Goal: Check status: Check status

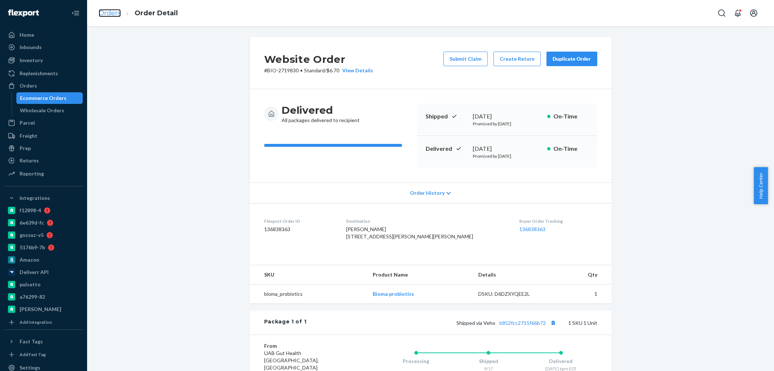
click at [108, 14] on link "Orders" at bounding box center [110, 13] width 22 height 8
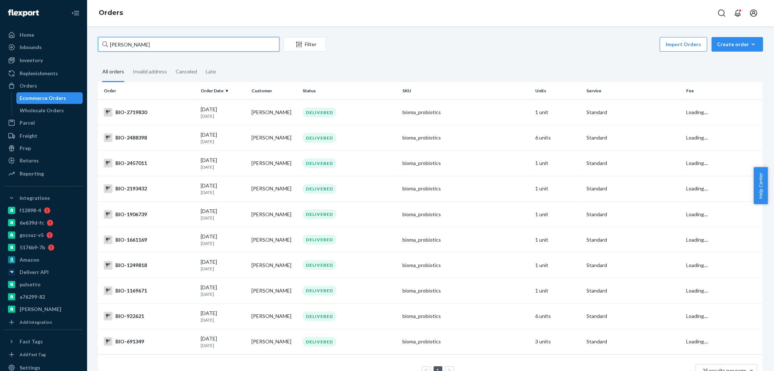
click at [115, 40] on input "[PERSON_NAME]" at bounding box center [188, 44] width 181 height 15
paste input "2756609"
type input "2756609"
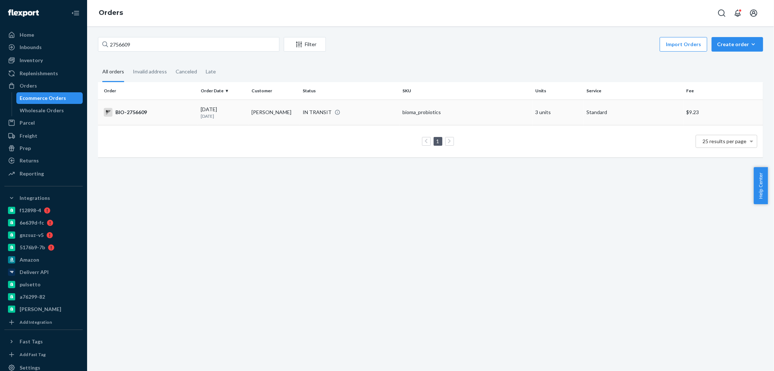
click at [129, 110] on div "BIO-2756609" at bounding box center [149, 112] width 91 height 9
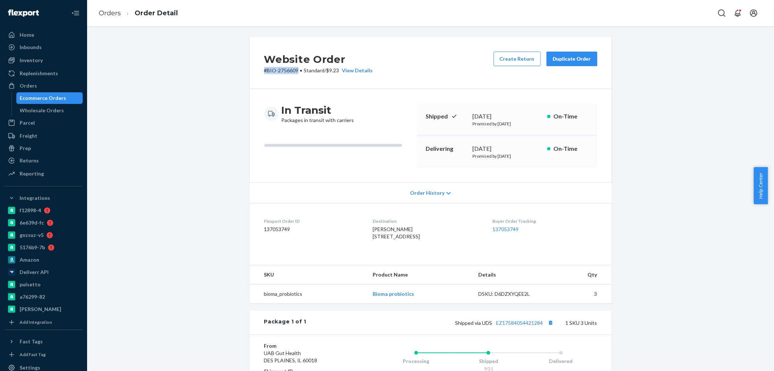
drag, startPoint x: 295, startPoint y: 72, endPoint x: 259, endPoint y: 70, distance: 36.3
click at [259, 70] on div "Website Order # BIO-2756609 • Standard / $9.23 View Details Create Return Dupli…" at bounding box center [431, 63] width 362 height 52
copy p "# BIO-2756609"
drag, startPoint x: 541, startPoint y: 337, endPoint x: 460, endPoint y: 284, distance: 97.1
click at [493, 326] on span "Shipped via UDS EZ17584054421284" at bounding box center [506, 322] width 100 height 6
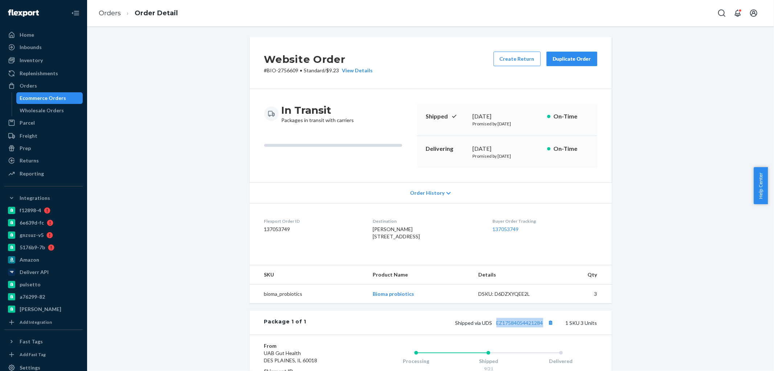
copy link "EZ17584054421284"
click at [106, 13] on link "Orders" at bounding box center [110, 13] width 22 height 8
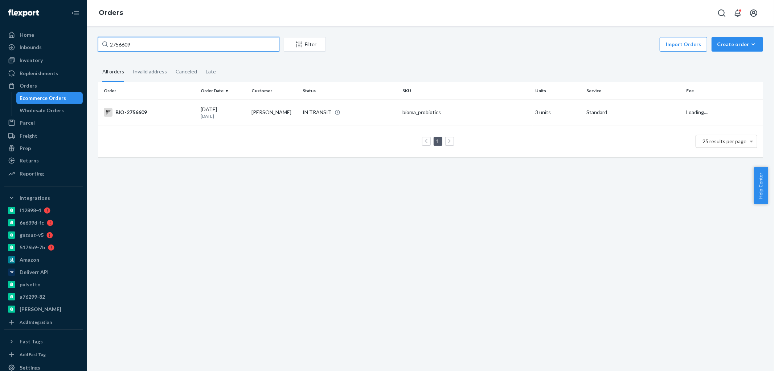
click at [114, 40] on input "2756609" at bounding box center [188, 44] width 181 height 15
paste input "2224265"
type input "2224265"
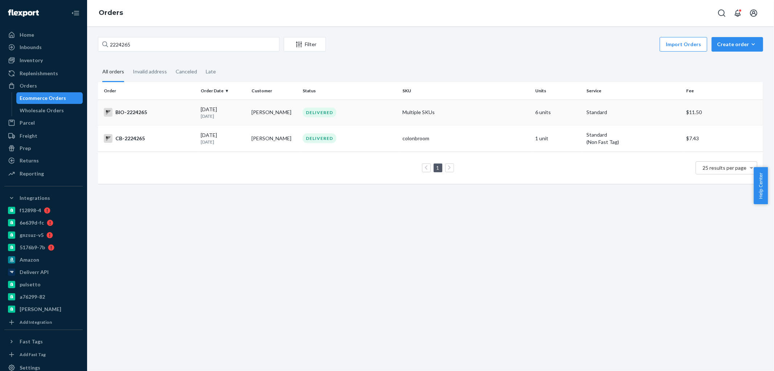
click at [135, 112] on div "BIO-2224265" at bounding box center [149, 112] width 91 height 9
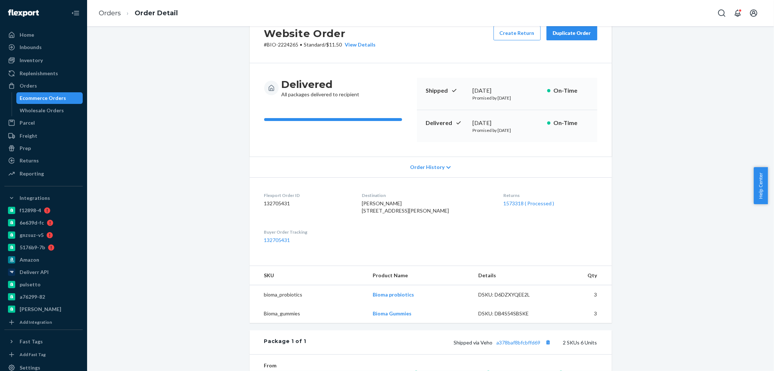
scroll to position [40, 0]
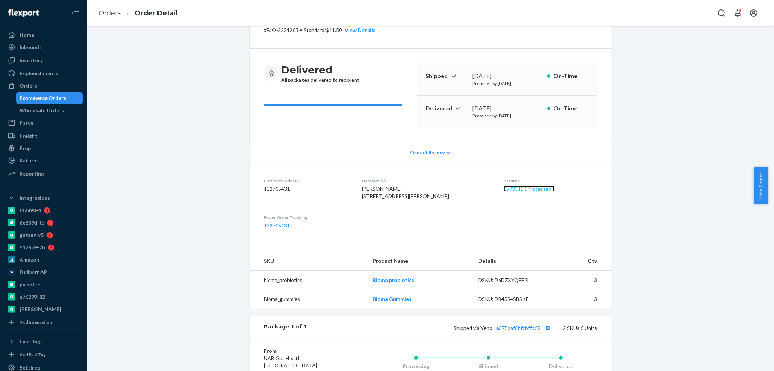
click at [504, 189] on link "1573318 ( Processed )" at bounding box center [529, 188] width 51 height 6
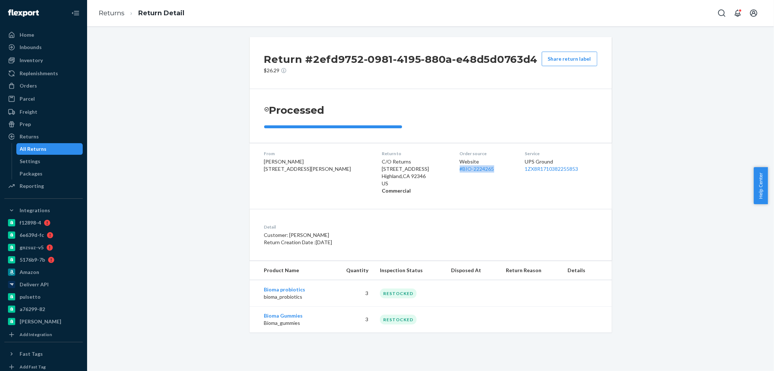
copy link "# BIO-2224265"
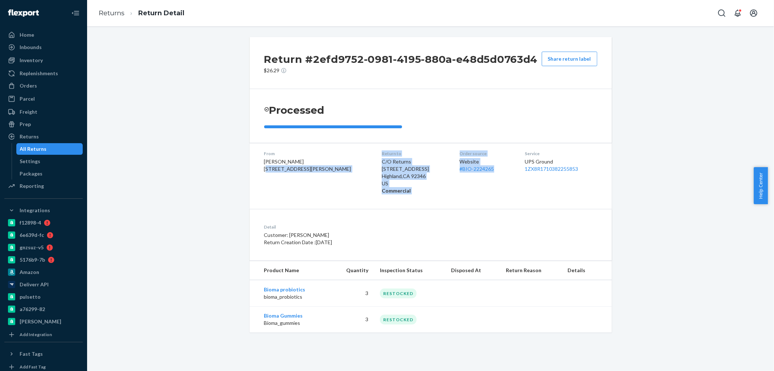
drag, startPoint x: 480, startPoint y: 172, endPoint x: 219, endPoint y: 156, distance: 261.8
click at [212, 174] on div "Return #2efd9752-0981-4195-880a-e48d5d0763d4 $26.29 Share return label Processe…" at bounding box center [431, 184] width 676 height 295
click at [29, 82] on div "Orders" at bounding box center [28, 85] width 17 height 7
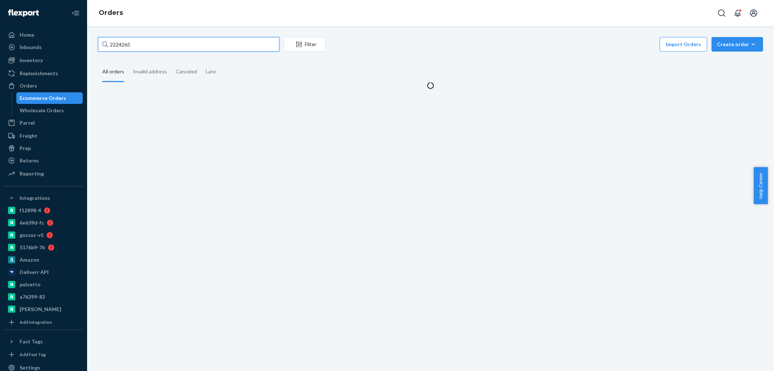
click at [143, 47] on input "2224265" at bounding box center [188, 44] width 181 height 15
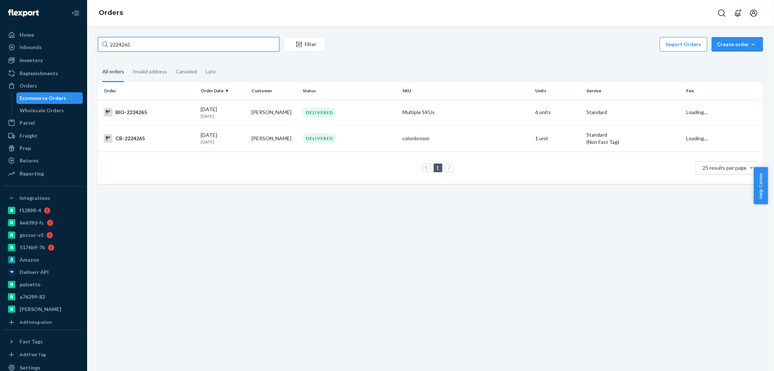
paste input "2307136"
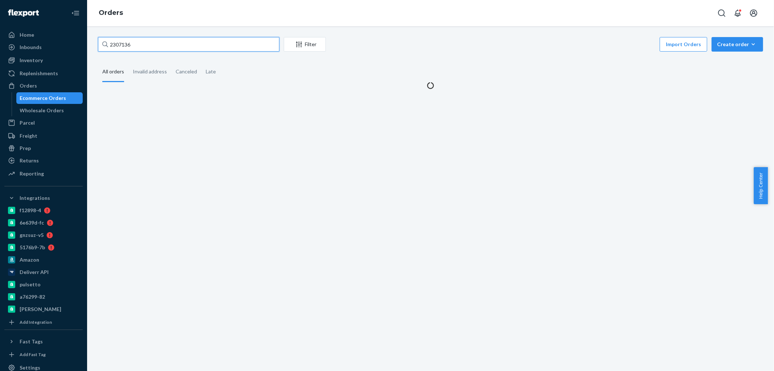
type input "2307136"
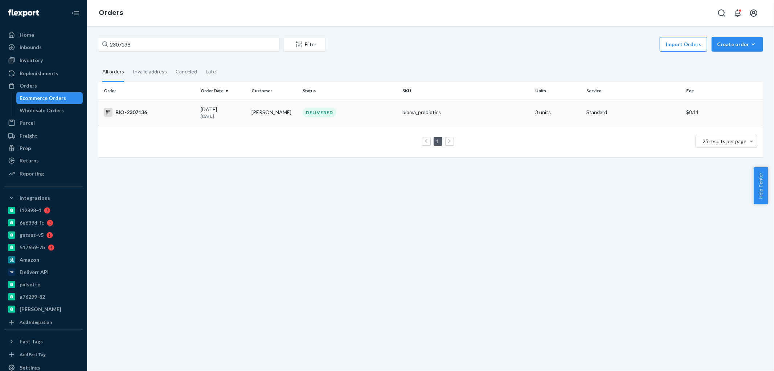
click at [137, 110] on div "BIO-2307136" at bounding box center [149, 112] width 91 height 9
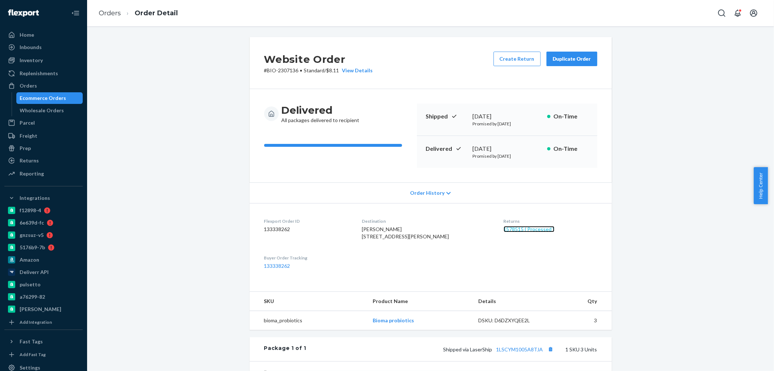
click at [511, 228] on link "1578515 ( Processed )" at bounding box center [529, 229] width 51 height 6
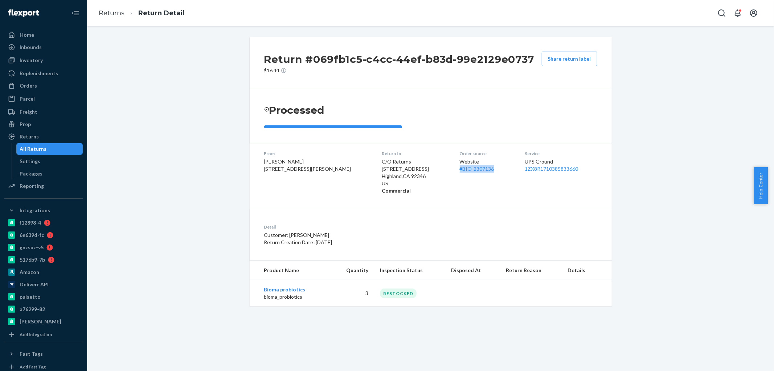
copy link "# BIO-2307136"
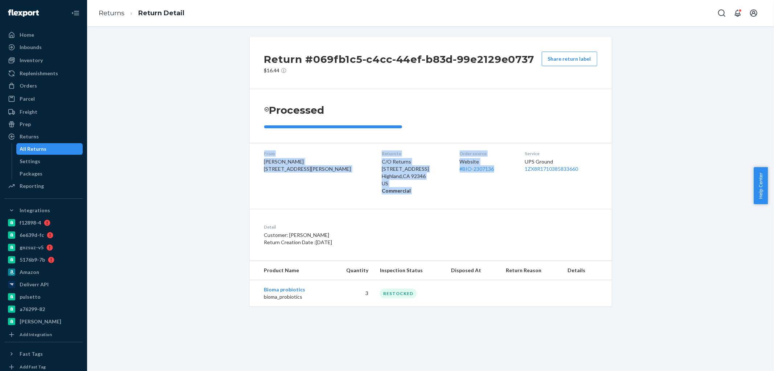
drag, startPoint x: 485, startPoint y: 173, endPoint x: 200, endPoint y: 127, distance: 288.6
click at [197, 135] on div "Return #069fb1c5-c4cc-44ef-b83d-99e2129e0737 $16.44 Share return label Processe…" at bounding box center [431, 171] width 676 height 269
click at [46, 85] on div "Orders" at bounding box center [43, 86] width 77 height 10
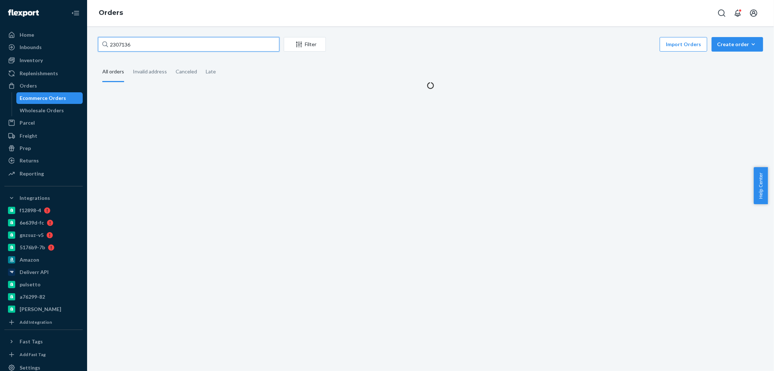
click at [164, 41] on input "2307136" at bounding box center [188, 44] width 181 height 15
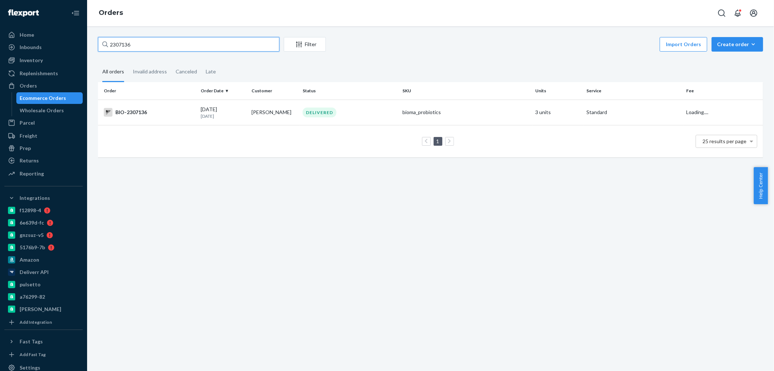
paste input "2286908"
type input "2286908"
click at [135, 110] on div "BIO-2286908" at bounding box center [149, 112] width 91 height 9
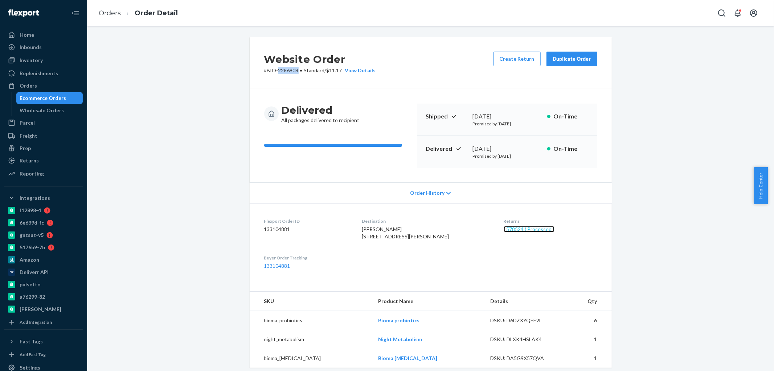
click at [504, 230] on link "1578524 ( Processed )" at bounding box center [529, 229] width 51 height 6
click at [505, 230] on link "1578524 ( Processed )" at bounding box center [529, 229] width 51 height 6
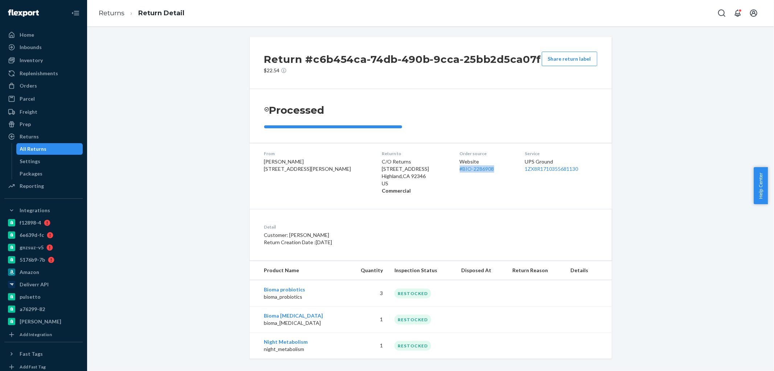
copy link "# BIO-2286908"
drag, startPoint x: 486, startPoint y: 174, endPoint x: 184, endPoint y: 144, distance: 303.2
click at [181, 185] on div "Return #c6b454ca-74db-490b-9cca-25bb2d5ca07f $22.54 Share return label Processe…" at bounding box center [431, 197] width 676 height 321
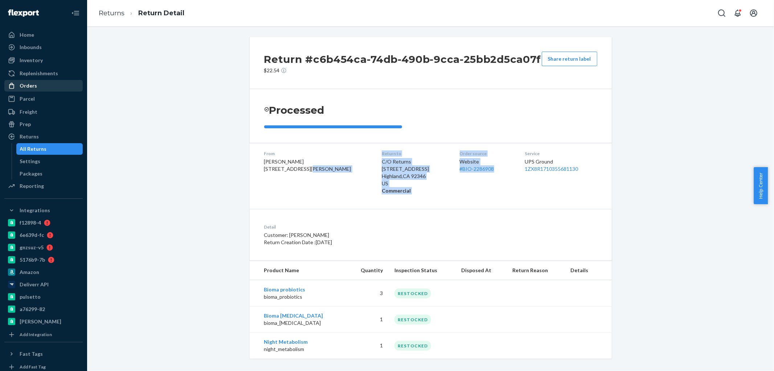
click at [29, 87] on div "Orders" at bounding box center [28, 85] width 17 height 7
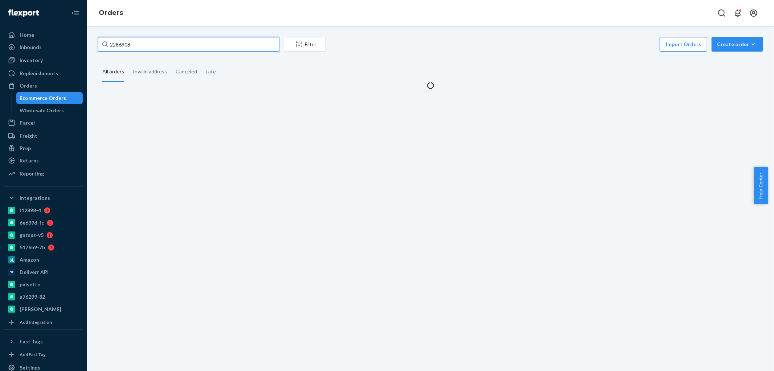
click at [175, 48] on input "2286908" at bounding box center [188, 44] width 181 height 15
paste input "192636"
type input "2192636"
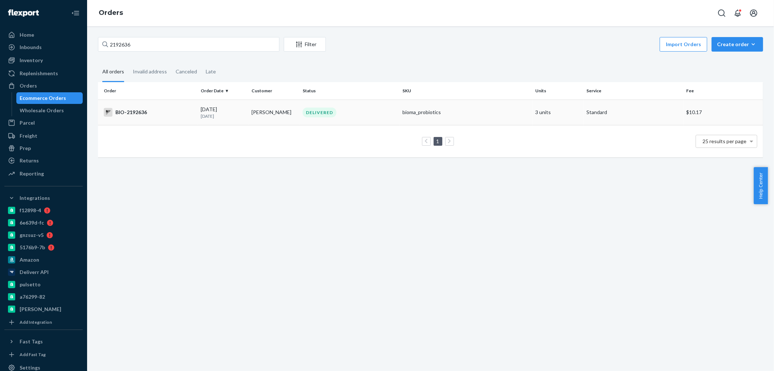
click at [126, 111] on div "BIO-2192636" at bounding box center [149, 112] width 91 height 9
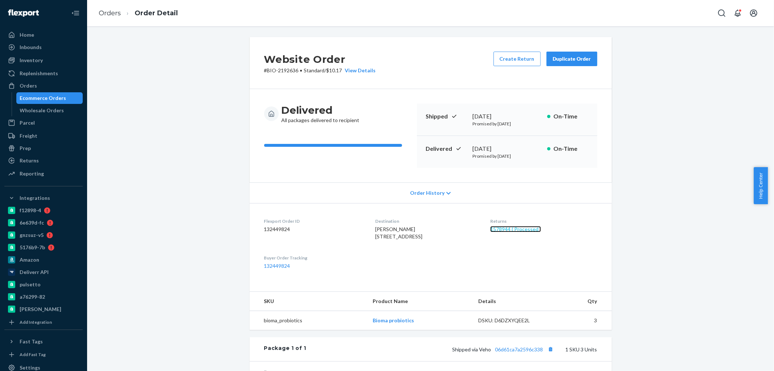
click at [506, 230] on link "1578944 ( Processed )" at bounding box center [515, 229] width 51 height 6
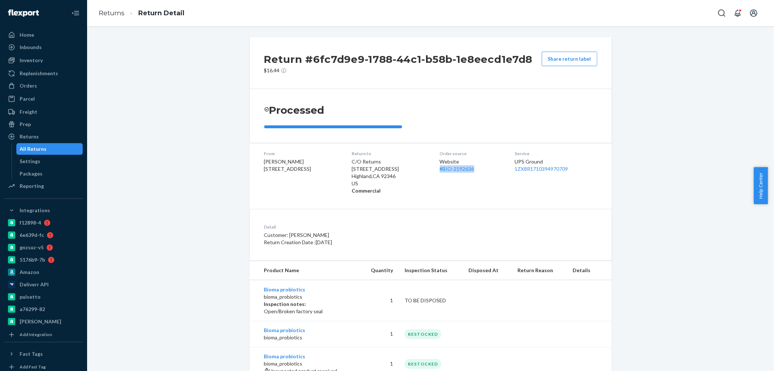
copy link "# BIO-2192636"
drag, startPoint x: 462, startPoint y: 175, endPoint x: 227, endPoint y: 145, distance: 236.7
click at [215, 167] on div "Return #6fc7d9e9-1788-44c1-b58b-1e8eecd1e7d8 $16.44 Share return label Processe…" at bounding box center [431, 208] width 676 height 343
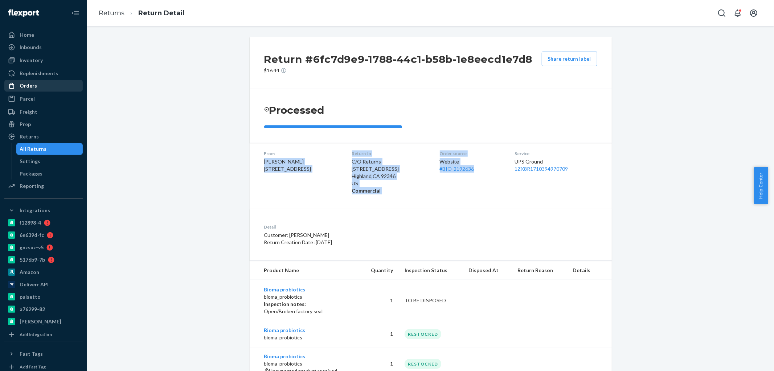
click at [37, 85] on div "Orders" at bounding box center [43, 86] width 77 height 10
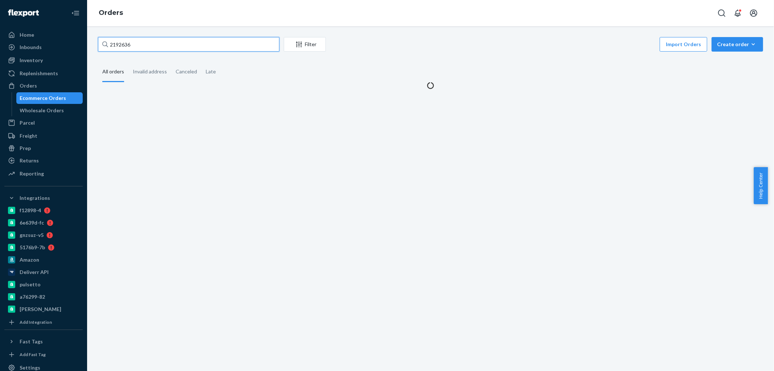
click at [160, 48] on input "2192636" at bounding box center [188, 44] width 181 height 15
paste input "2247537"
type input "2247537"
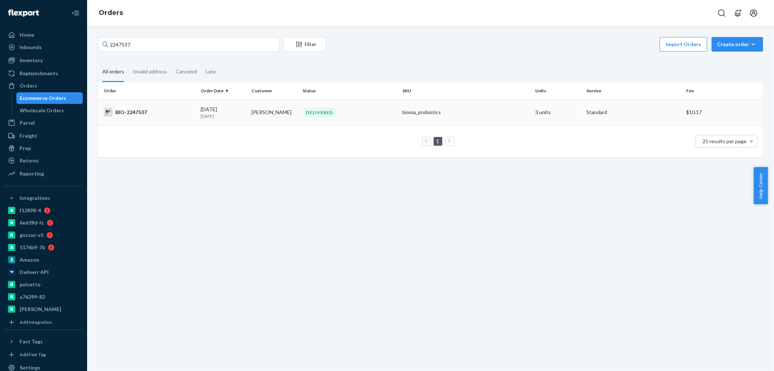
click at [131, 111] on div "BIO-2247537" at bounding box center [149, 112] width 91 height 9
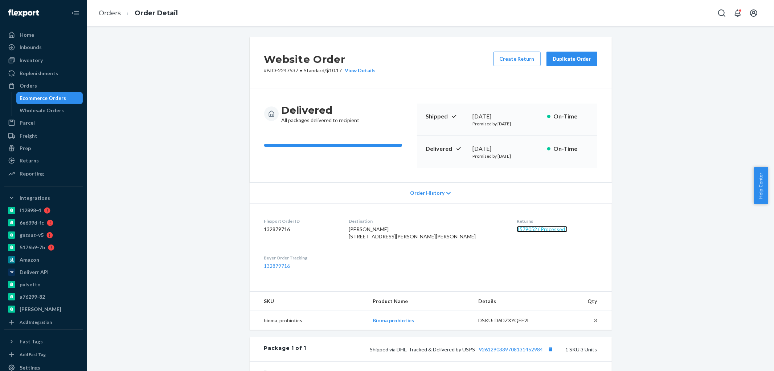
click at [517, 226] on link "1579052 ( Processed )" at bounding box center [542, 229] width 51 height 6
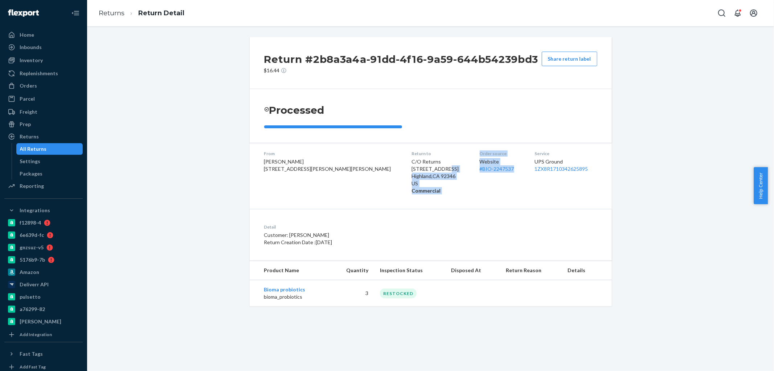
copy dl "[GEOGRAPHIC_DATA] US Commercial Order source Website # BIO-2247537"
copy link "# BIO-2247537"
drag, startPoint x: 487, startPoint y: 174, endPoint x: 234, endPoint y: 143, distance: 254.4
click at [262, 172] on dl "From [PERSON_NAME] [STREET_ADDRESS][PERSON_NAME][PERSON_NAME] Return to C/O Ret…" at bounding box center [431, 172] width 362 height 59
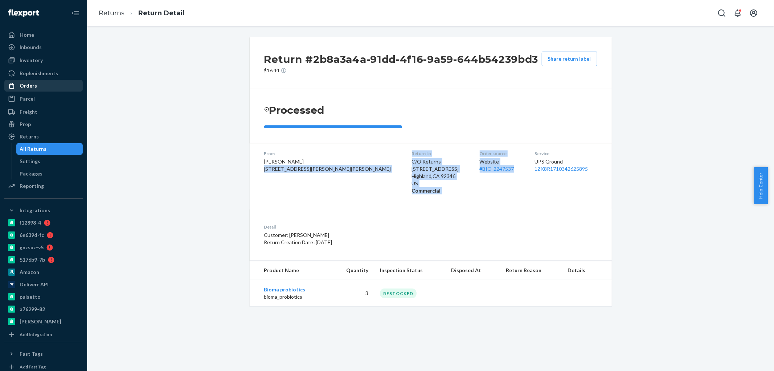
click at [18, 86] on div at bounding box center [14, 85] width 12 height 7
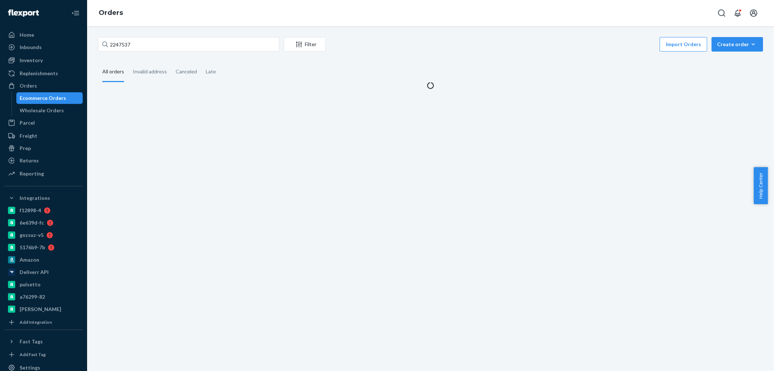
click at [167, 53] on div "2247537 Filter Import Orders Create order Ecommerce order Removal order" at bounding box center [430, 45] width 665 height 16
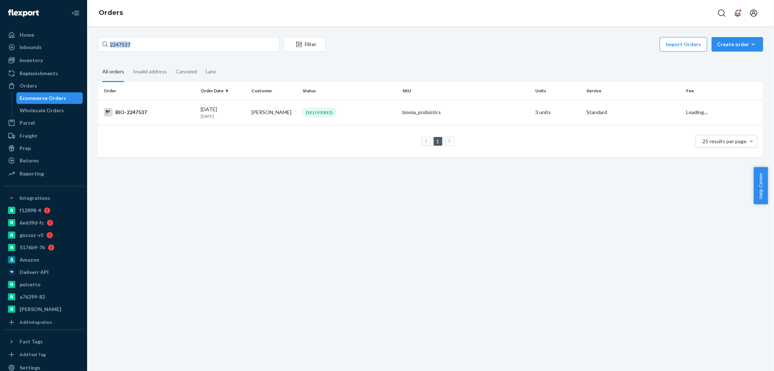
click at [167, 53] on div "2247537 Filter Import Orders Create order Ecommerce order Removal order" at bounding box center [430, 45] width 665 height 16
click at [172, 46] on input "2247537" at bounding box center [188, 44] width 181 height 15
paste input "2265275"
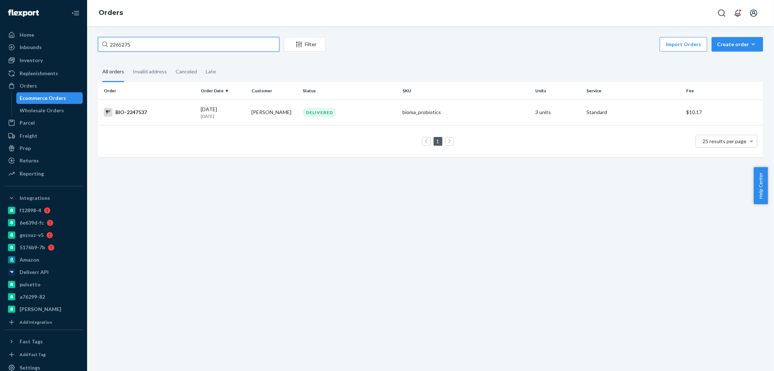
type input "2265275"
click at [133, 109] on div "BIO-2265275" at bounding box center [149, 112] width 91 height 9
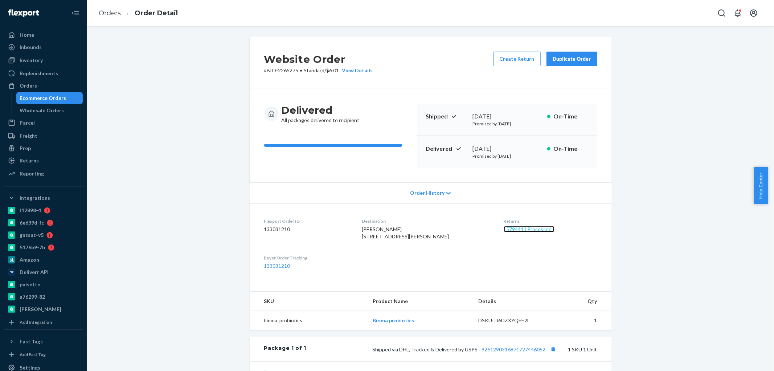
click at [505, 228] on link "1579441 ( Processed )" at bounding box center [529, 229] width 51 height 6
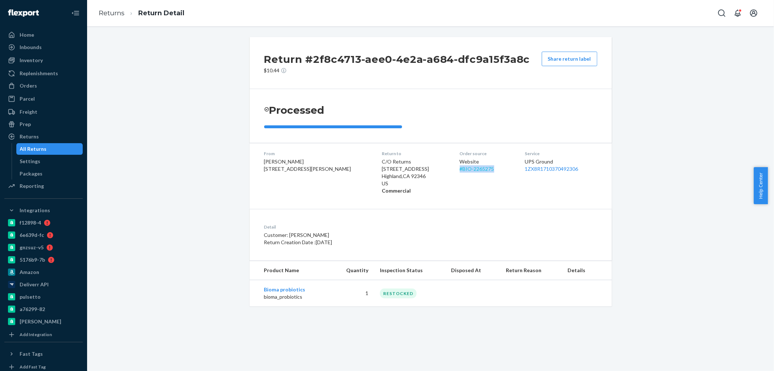
drag, startPoint x: 484, startPoint y: 172, endPoint x: 441, endPoint y: 174, distance: 43.6
click at [460, 172] on div "Website # BIO-2265275" at bounding box center [487, 165] width 54 height 15
copy link "# BIO-2265275"
click at [35, 86] on div "Orders" at bounding box center [28, 85] width 17 height 7
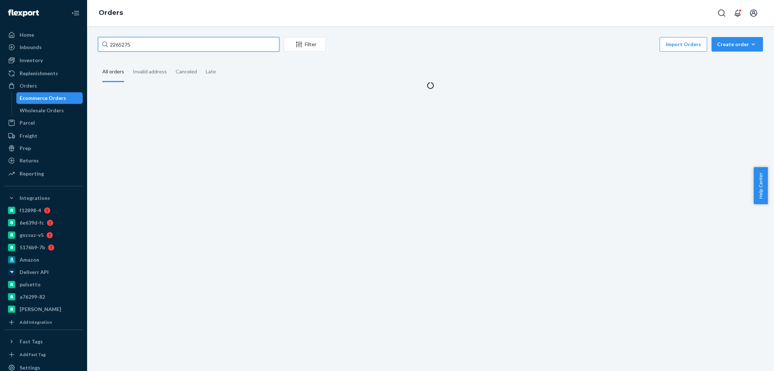
click at [139, 46] on input "2265275" at bounding box center [188, 44] width 181 height 15
paste input "2230197"
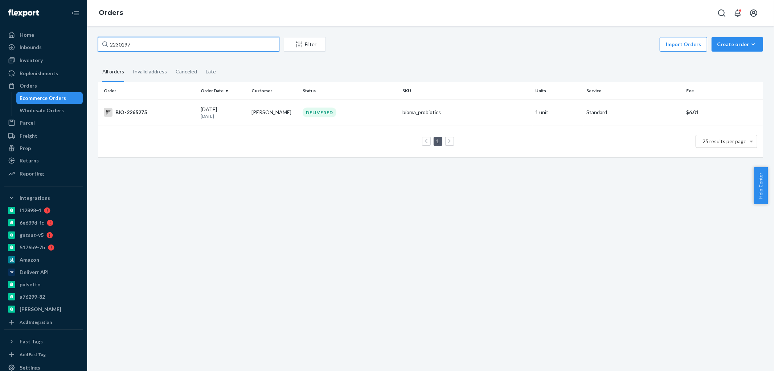
type input "2230197"
click at [129, 111] on div "BIO-2230197" at bounding box center [149, 112] width 91 height 9
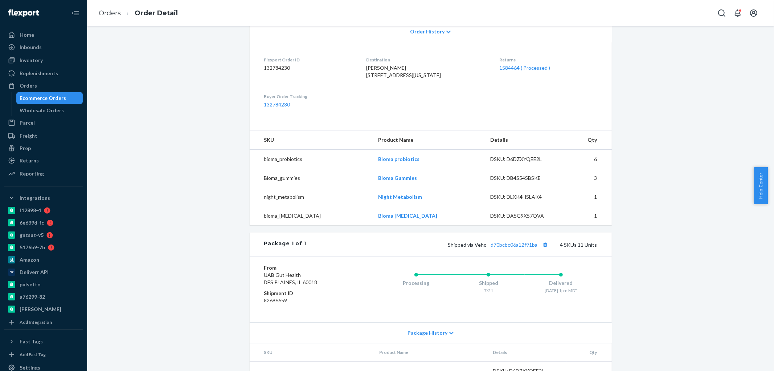
scroll to position [121, 0]
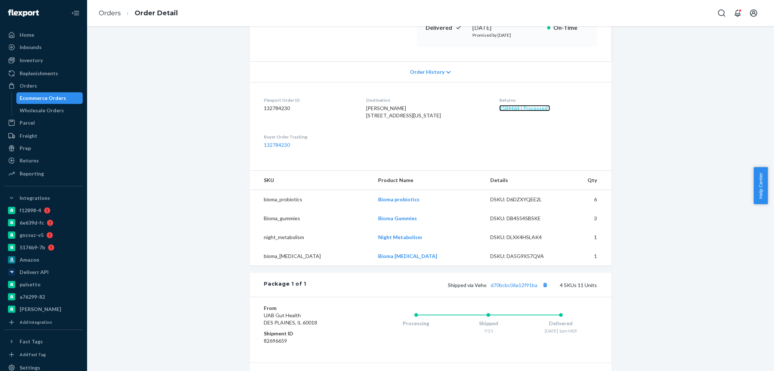
click at [508, 109] on link "1584464 ( Processed )" at bounding box center [524, 108] width 51 height 6
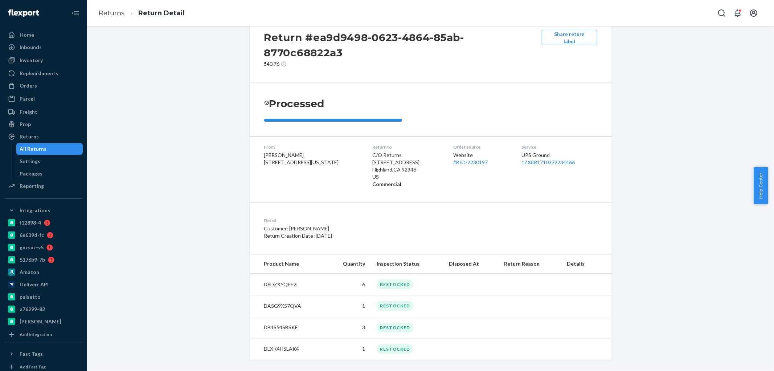
scroll to position [33, 0]
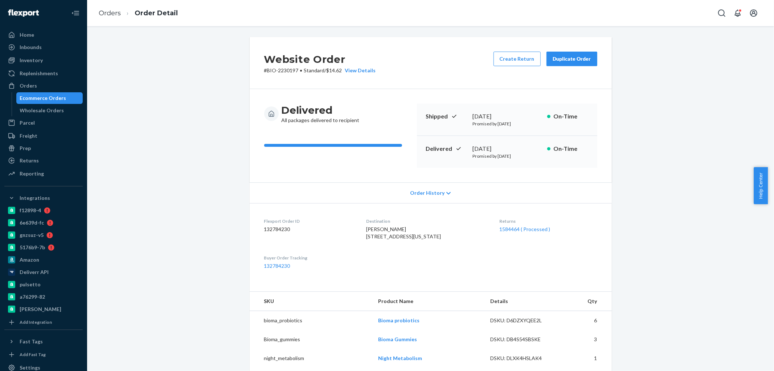
scroll to position [201, 0]
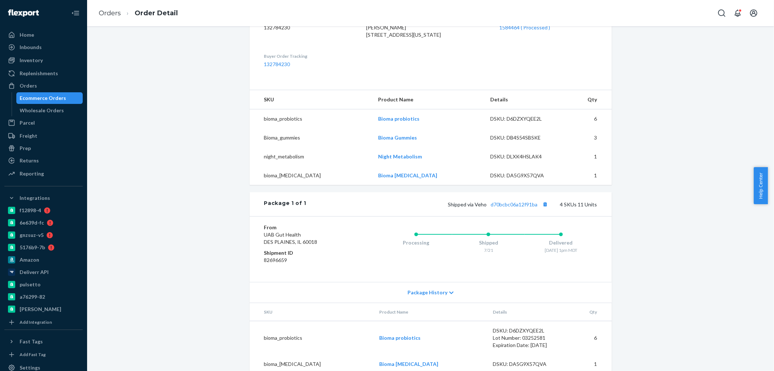
click at [707, 180] on div "Website Order # BIO-2230197 • Standard / $14.62 View Details Create Return Dupl…" at bounding box center [431, 135] width 676 height 599
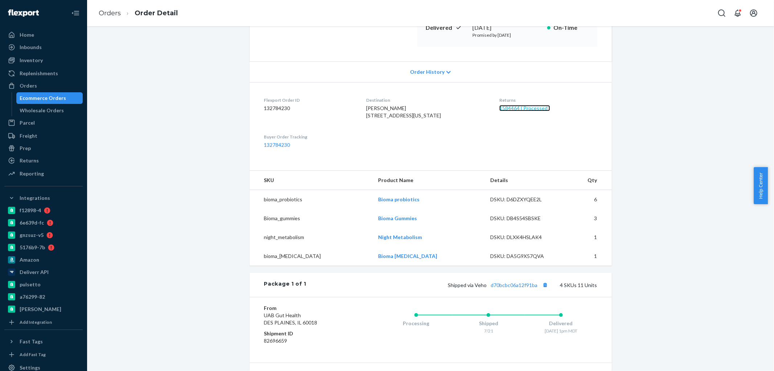
click at [513, 110] on link "1584464 ( Processed )" at bounding box center [524, 108] width 51 height 6
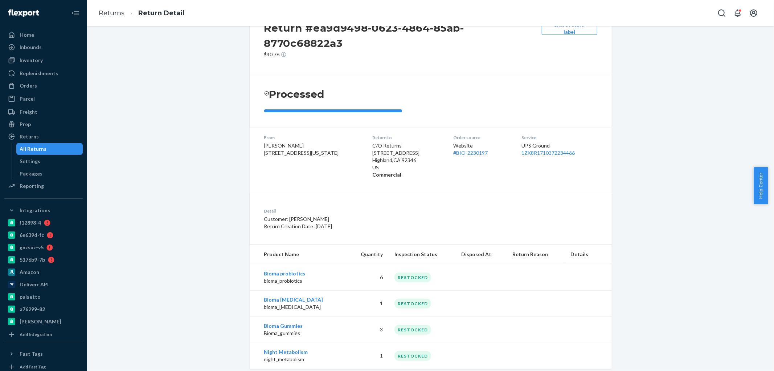
scroll to position [52, 0]
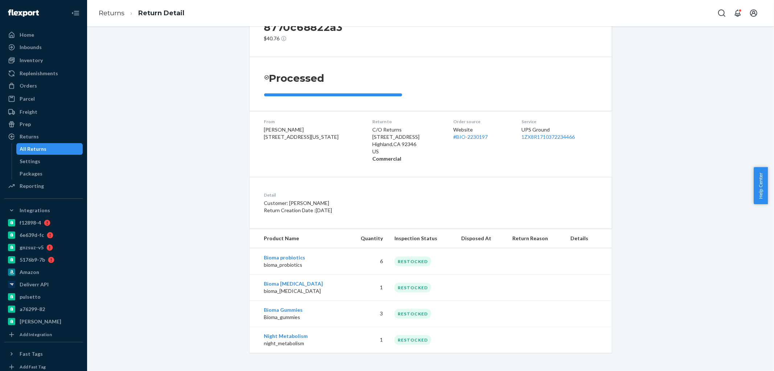
click at [634, 295] on div "Return #ea9d9498-0623-4864-85ab-8770c68822a3 $40.76 Share return label Processe…" at bounding box center [431, 171] width 676 height 363
drag, startPoint x: 489, startPoint y: 137, endPoint x: 448, endPoint y: 137, distance: 41.4
click at [448, 137] on dl "From [PERSON_NAME] [STREET_ADDRESS][US_STATE] Return to C/O Returns [STREET_ADD…" at bounding box center [431, 140] width 362 height 59
click at [33, 60] on div "Inventory" at bounding box center [31, 60] width 23 height 7
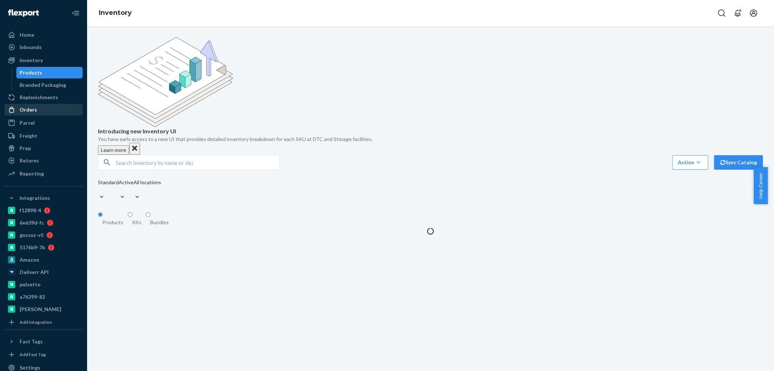
click at [23, 107] on div "Orders" at bounding box center [28, 109] width 17 height 7
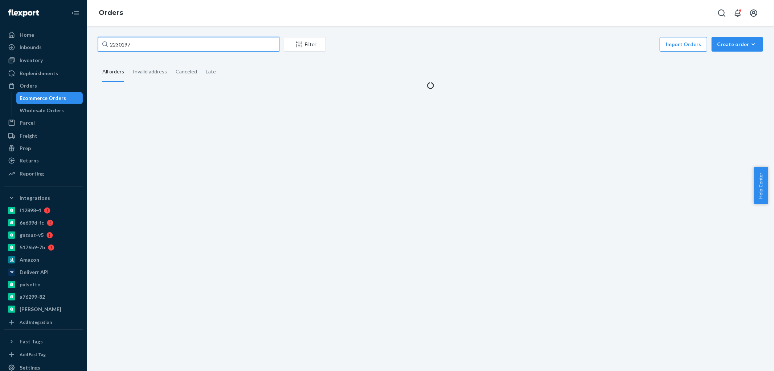
click at [135, 44] on input "2230197" at bounding box center [188, 44] width 181 height 15
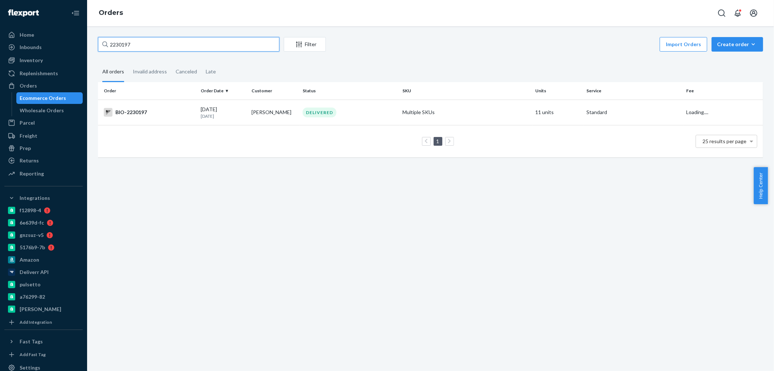
click at [135, 44] on input "2230197" at bounding box center [188, 44] width 181 height 15
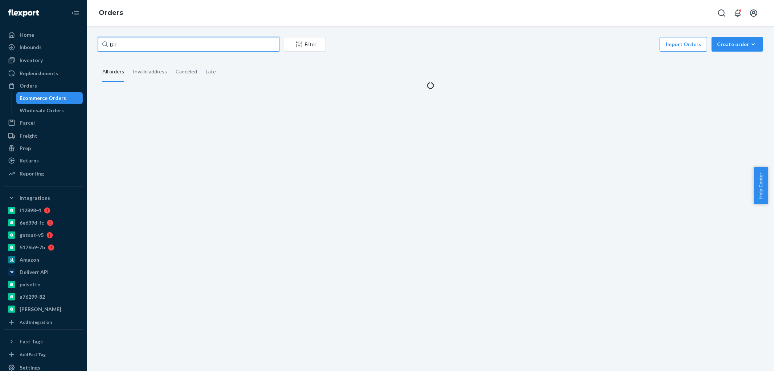
paste input "IN-12616"
type input "BII-IN-12616"
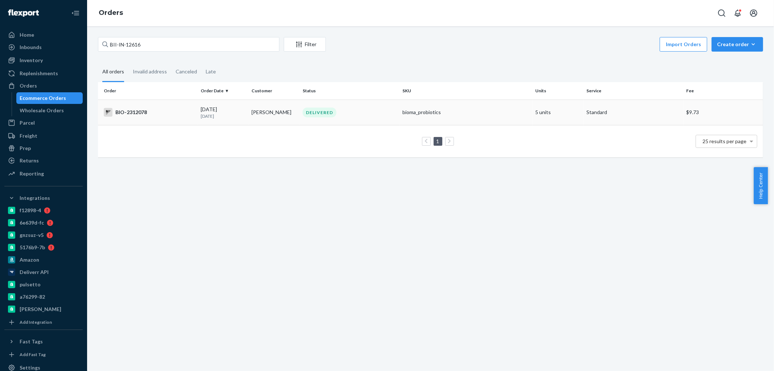
click at [136, 110] on div "BIO-2312078" at bounding box center [149, 112] width 91 height 9
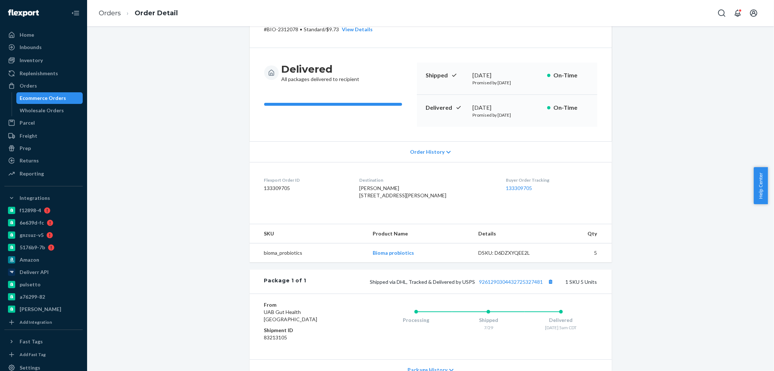
scroll to position [12, 0]
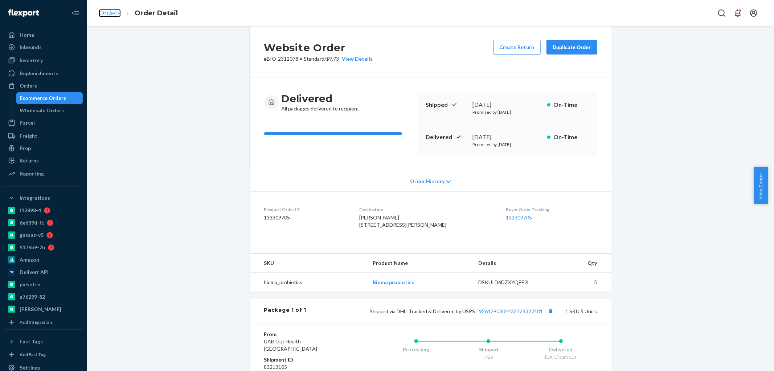
click at [114, 11] on link "Orders" at bounding box center [110, 13] width 22 height 8
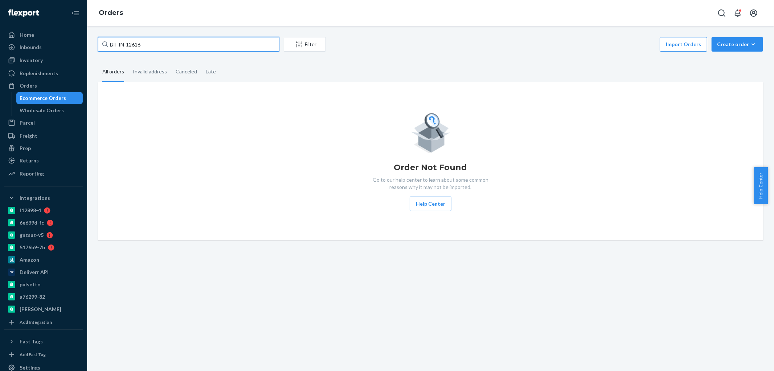
click at [147, 44] on input "BII-IN-12616" at bounding box center [188, 44] width 181 height 15
click at [149, 42] on input "BII-IN-12616" at bounding box center [188, 44] width 181 height 15
click at [152, 42] on input "BII-IN-12616" at bounding box center [188, 44] width 181 height 15
click at [153, 41] on input "BII-IN-12616" at bounding box center [188, 44] width 181 height 15
click at [118, 42] on input "BII-IN-12616" at bounding box center [188, 44] width 181 height 15
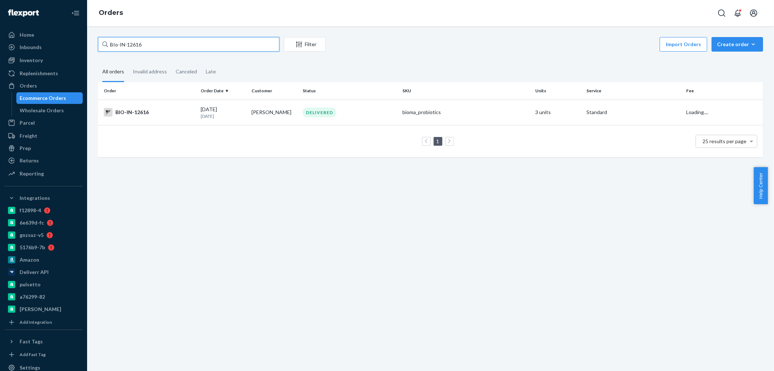
type input "BIo-IN-12616"
click at [128, 110] on div "BIO-IN-12616" at bounding box center [149, 112] width 91 height 9
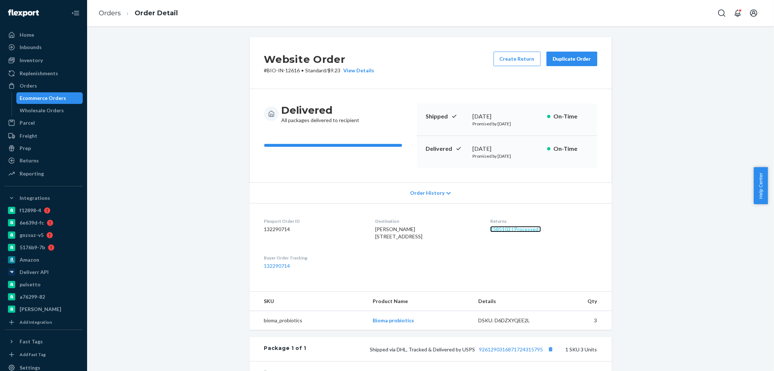
click at [528, 226] on link "1585103 ( Processed )" at bounding box center [515, 229] width 51 height 6
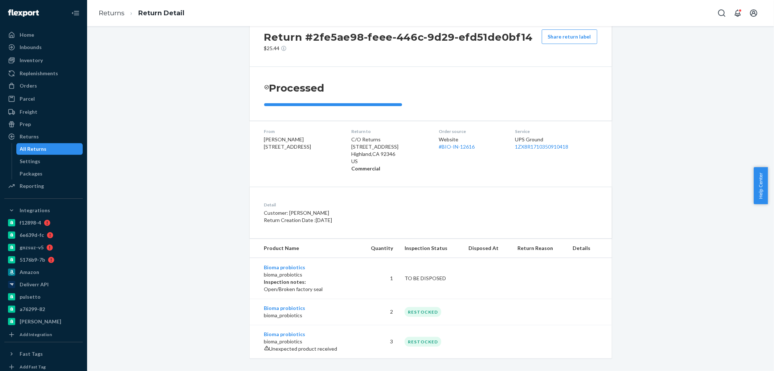
scroll to position [41, 0]
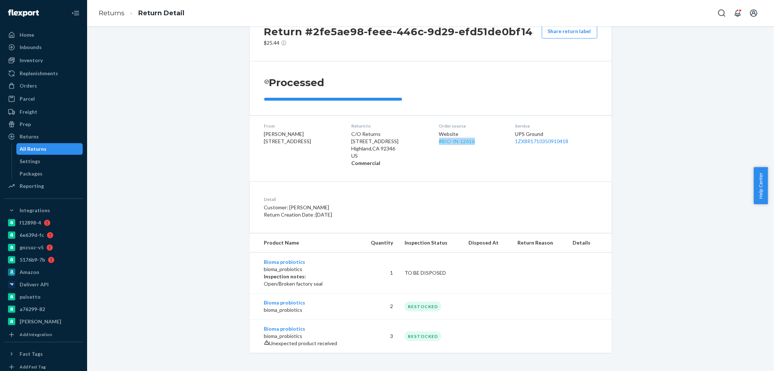
drag, startPoint x: 484, startPoint y: 130, endPoint x: 444, endPoint y: 130, distance: 39.6
click at [444, 130] on div "Website # BIO-IN-12616" at bounding box center [471, 137] width 65 height 15
click at [23, 82] on div "Orders" at bounding box center [28, 85] width 17 height 7
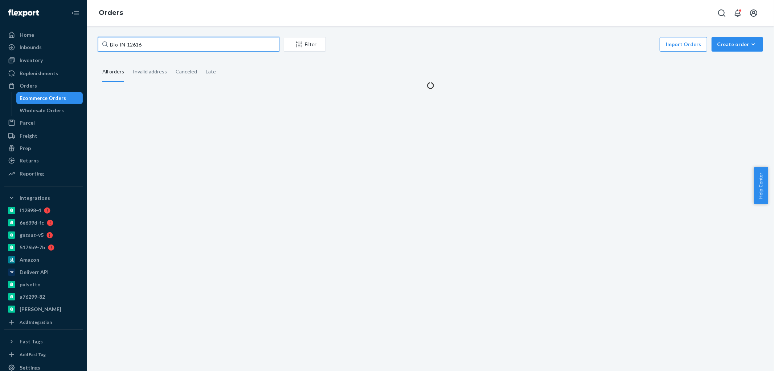
click at [122, 42] on input "BIo-IN-12616" at bounding box center [188, 44] width 181 height 15
paste input "2285810"
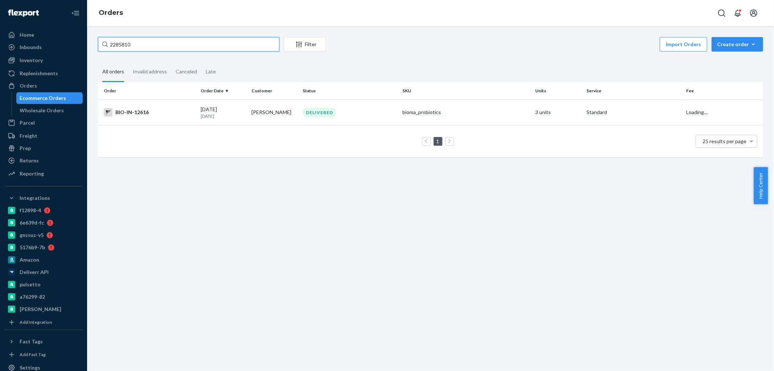
type input "2285810"
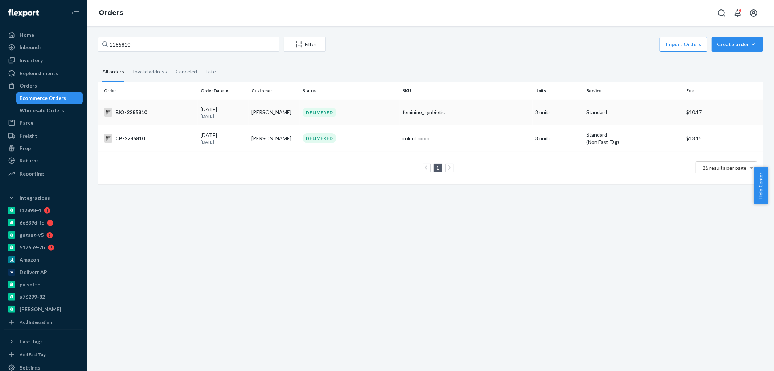
click at [137, 113] on div "BIO-2285810" at bounding box center [149, 112] width 91 height 9
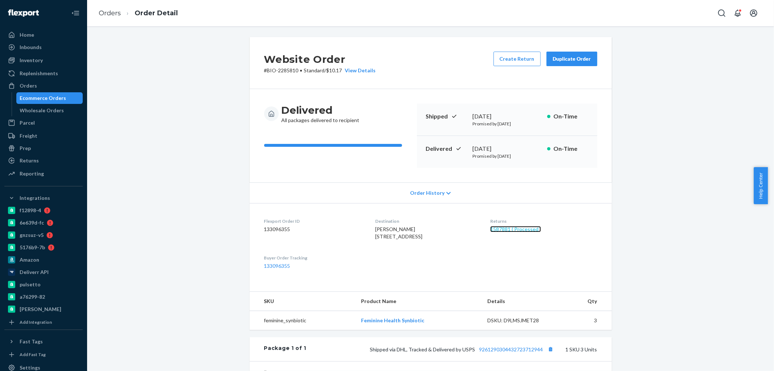
click at [499, 229] on link "1587881 ( Processed )" at bounding box center [515, 229] width 51 height 6
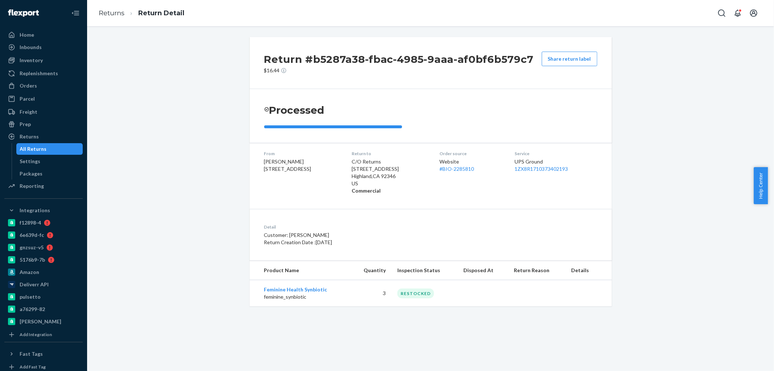
drag, startPoint x: 193, startPoint y: 297, endPoint x: 190, endPoint y: 291, distance: 6.5
click at [193, 296] on div "Return #b5287a38-fbac-4985-9aaa-af0bf6b579c7 $16.44 Share return label Processe…" at bounding box center [431, 171] width 676 height 269
click at [472, 194] on div "Order source Website # BIO-2285810" at bounding box center [472, 172] width 64 height 44
drag, startPoint x: 463, startPoint y: 174, endPoint x: 435, endPoint y: 173, distance: 28.3
click at [435, 173] on dl "From [PERSON_NAME] [STREET_ADDRESS] Return to C/O Returns [STREET_ADDRESS] Comm…" at bounding box center [431, 172] width 362 height 59
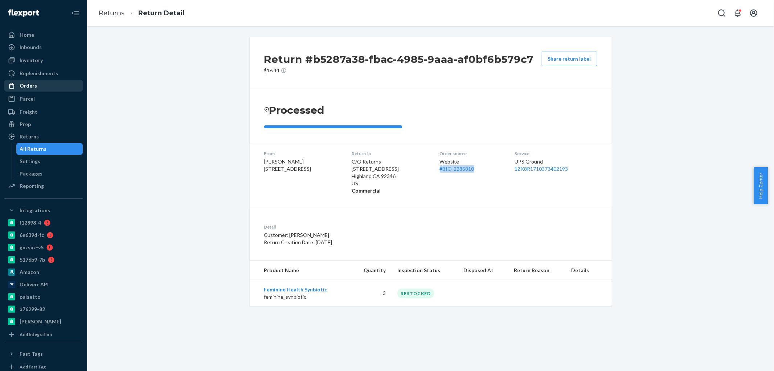
click at [33, 86] on div "Orders" at bounding box center [28, 85] width 17 height 7
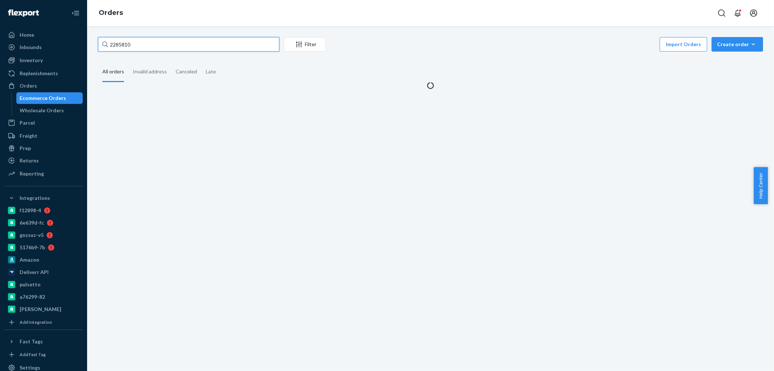
click at [147, 48] on input "2285810" at bounding box center [188, 44] width 181 height 15
paste input "29713"
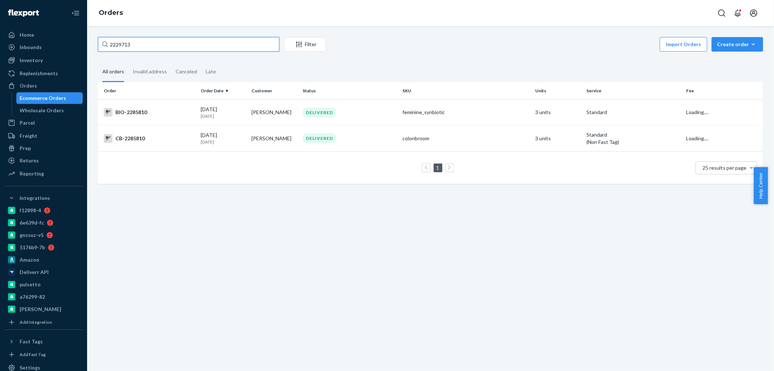
type input "2229713"
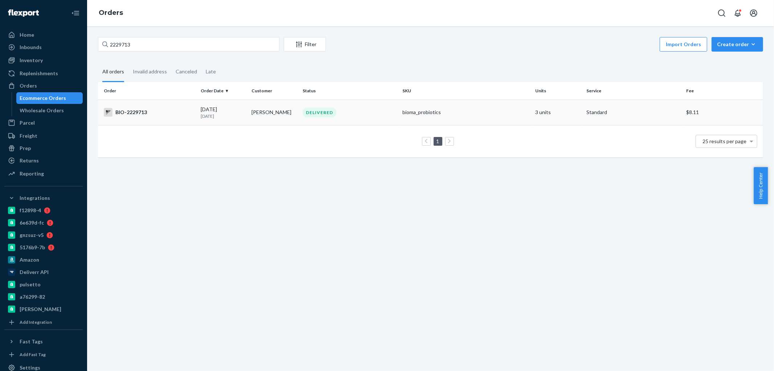
click at [133, 110] on div "BIO-2229713" at bounding box center [149, 112] width 91 height 9
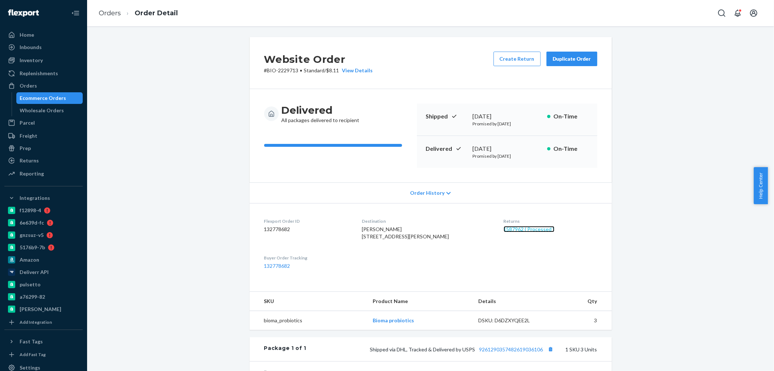
click at [504, 229] on link "1587962 ( Processed )" at bounding box center [529, 229] width 51 height 6
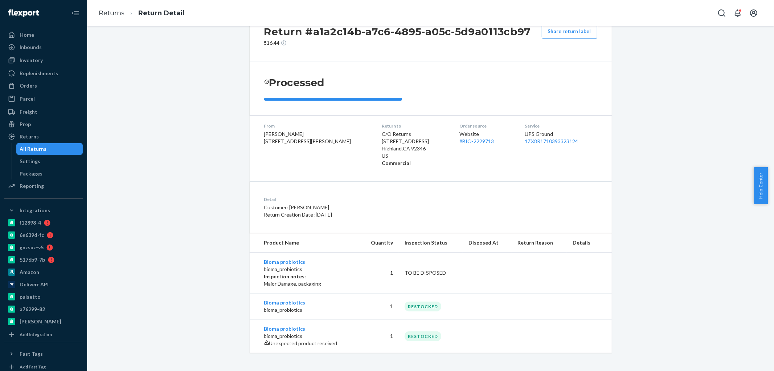
scroll to position [41, 0]
drag, startPoint x: 480, startPoint y: 133, endPoint x: 164, endPoint y: 178, distance: 319.3
click at [164, 178] on div "Return #a1a2c14b-a7c6-4895-a05c-5d9a0113cb97 $16.44 Share return label Processe…" at bounding box center [431, 180] width 676 height 343
click at [29, 87] on div "Orders" at bounding box center [28, 85] width 17 height 7
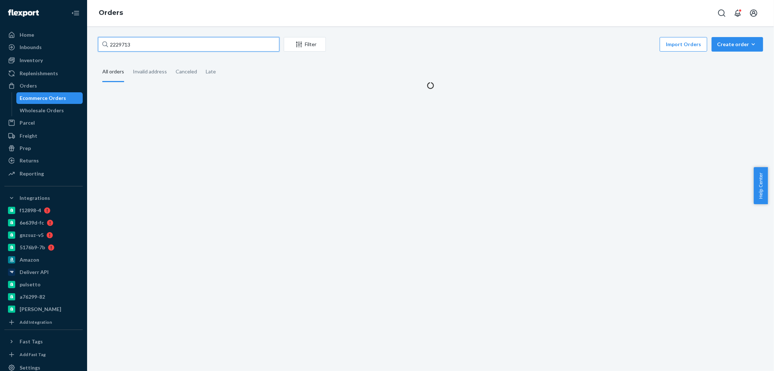
click at [121, 42] on input "2229713" at bounding box center [188, 44] width 181 height 15
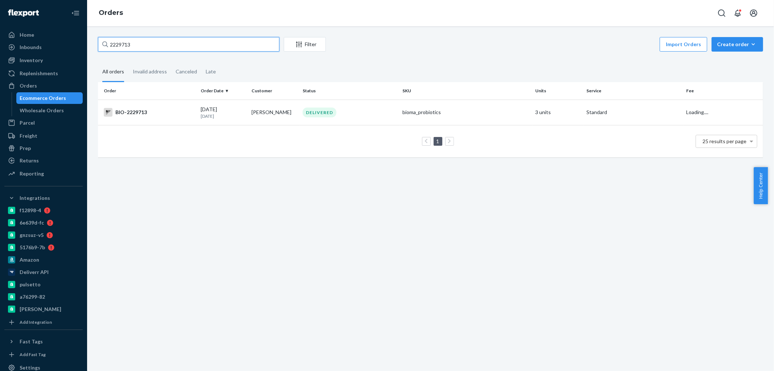
paste input "2284541"
type input "2284541"
click at [135, 109] on div "BIO-2284541" at bounding box center [149, 112] width 91 height 9
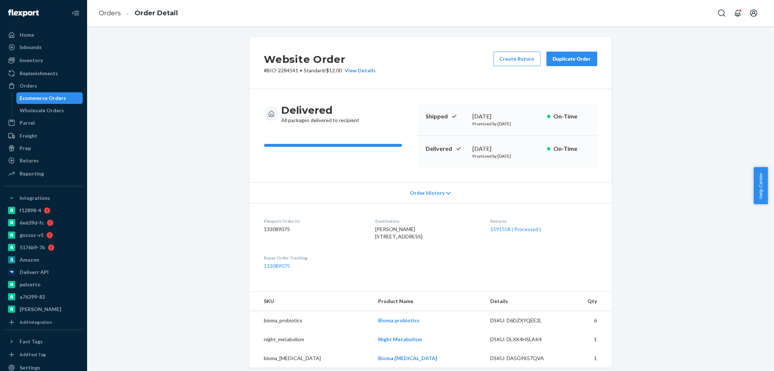
scroll to position [81, 0]
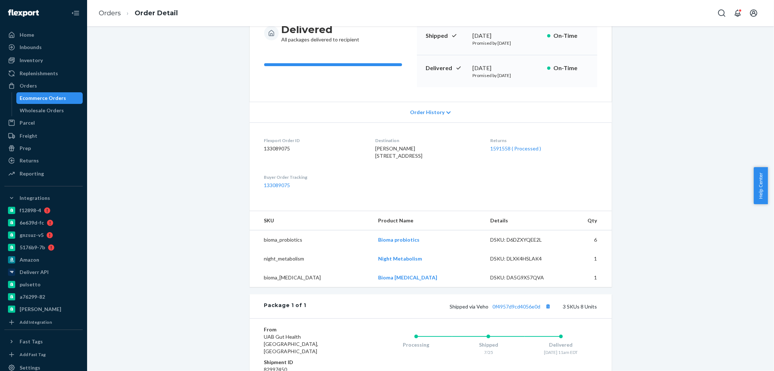
click at [514, 154] on div "Returns 1591558 ( Processed )" at bounding box center [543, 149] width 107 height 25
click at [517, 150] on link "1591558 ( Processed )" at bounding box center [515, 148] width 51 height 6
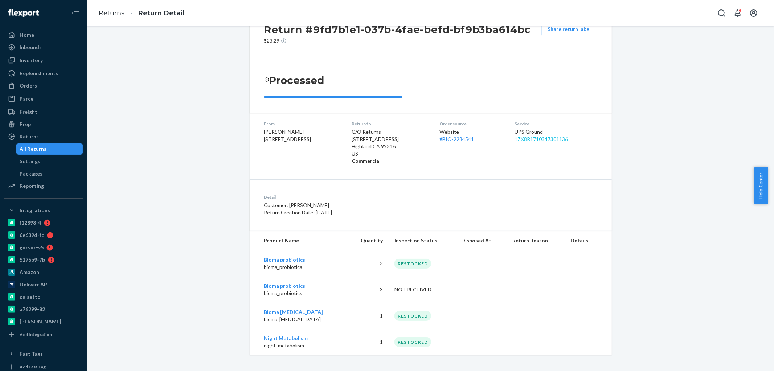
scroll to position [36, 0]
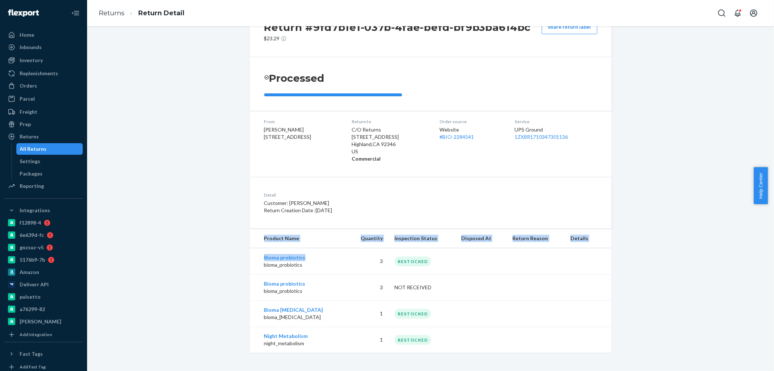
drag, startPoint x: 299, startPoint y: 256, endPoint x: 232, endPoint y: 195, distance: 91.0
click at [223, 201] on div "Return #9fd7b1e1-037b-4fae-befd-bf9b3ba614bc $23.29 Share return label Processe…" at bounding box center [431, 178] width 676 height 347
drag, startPoint x: 302, startPoint y: 308, endPoint x: 201, endPoint y: 269, distance: 108.0
click at [201, 269] on div "Return #9fd7b1e1-037b-4fae-befd-bf9b3ba614bc $23.29 Share return label Processe…" at bounding box center [431, 178] width 676 height 347
click at [198, 264] on div "Return #9fd7b1e1-037b-4fae-befd-bf9b3ba614bc $23.29 Share return label Processe…" at bounding box center [431, 178] width 676 height 347
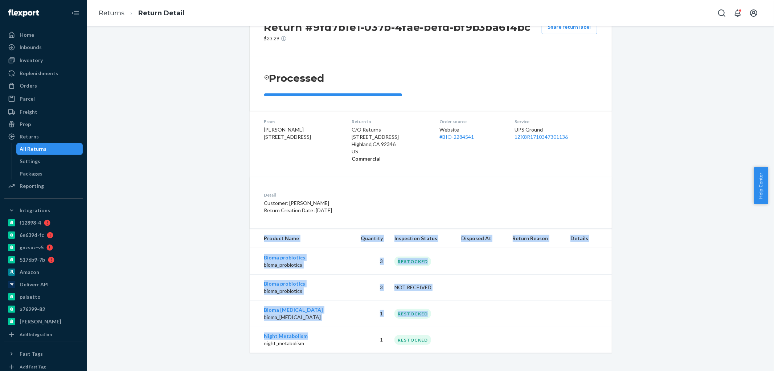
drag, startPoint x: 277, startPoint y: 334, endPoint x: 211, endPoint y: 300, distance: 73.9
click at [210, 303] on div "Return #9fd7b1e1-037b-4fae-befd-bf9b3ba614bc $23.29 Share return label Processe…" at bounding box center [431, 178] width 676 height 347
drag, startPoint x: 212, startPoint y: 299, endPoint x: 333, endPoint y: 119, distance: 217.6
click at [212, 299] on div "Return #9fd7b1e1-037b-4fae-befd-bf9b3ba614bc $23.29 Share return label Processe…" at bounding box center [431, 178] width 676 height 347
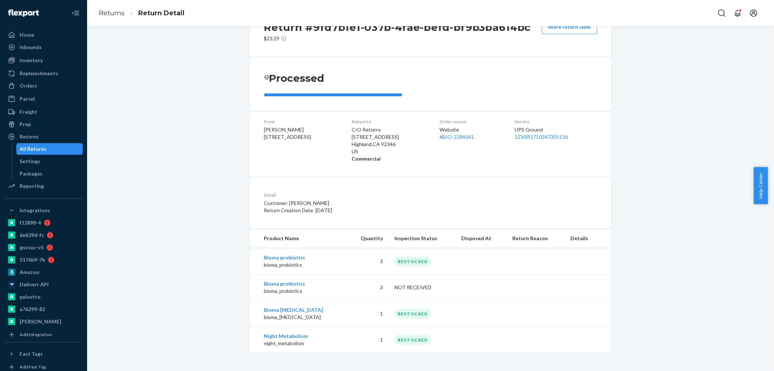
click at [459, 170] on div "Return #9fd7b1e1-037b-4fae-befd-bf9b3ba614bc $23.29 Share return label Processe…" at bounding box center [431, 178] width 362 height 347
drag, startPoint x: 484, startPoint y: 139, endPoint x: 441, endPoint y: 139, distance: 42.5
click at [441, 139] on dl "From [PERSON_NAME] [STREET_ADDRESS]-7731 Return to C/O Returns [STREET_ADDRESS]…" at bounding box center [431, 140] width 362 height 59
